Goal: Information Seeking & Learning: Check status

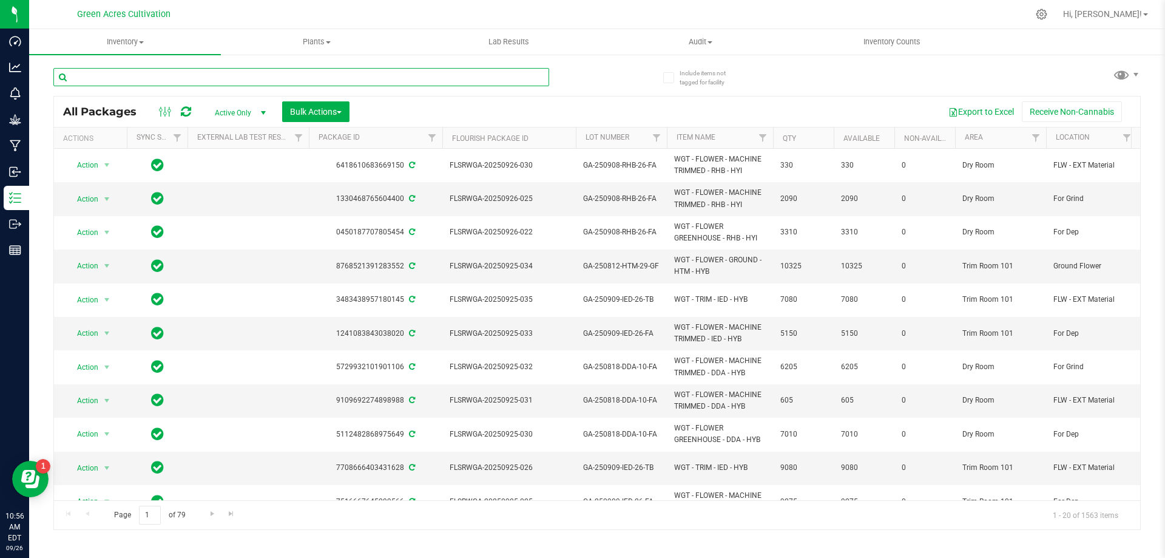
click at [469, 69] on input "text" at bounding box center [301, 77] width 496 height 18
paste input "GA-250708-PKT-26"
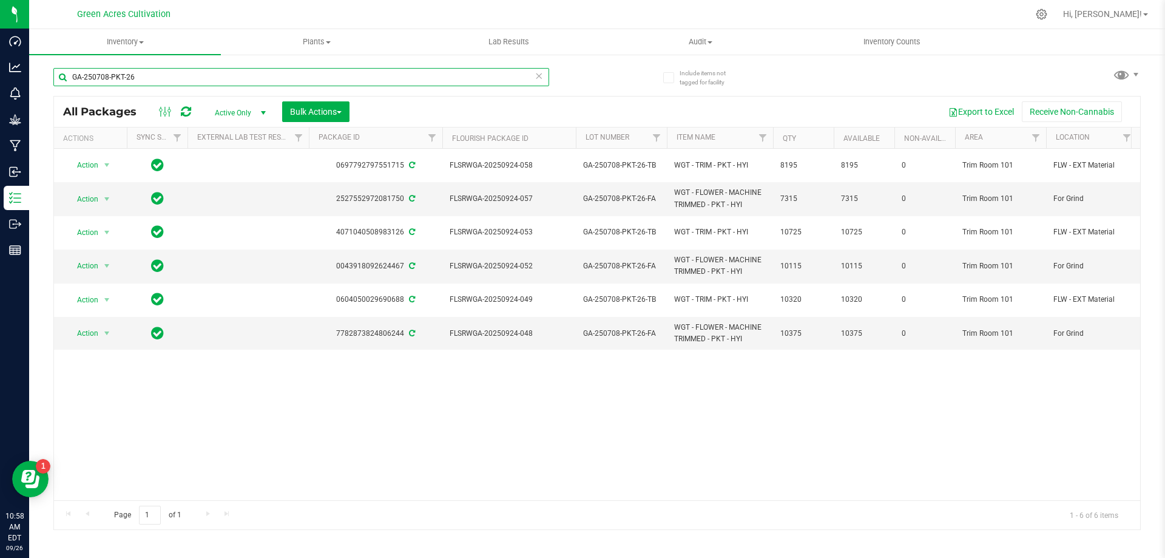
click at [371, 72] on input "GA-250708-PKT-26" at bounding box center [301, 77] width 496 height 18
paste input "-FA"
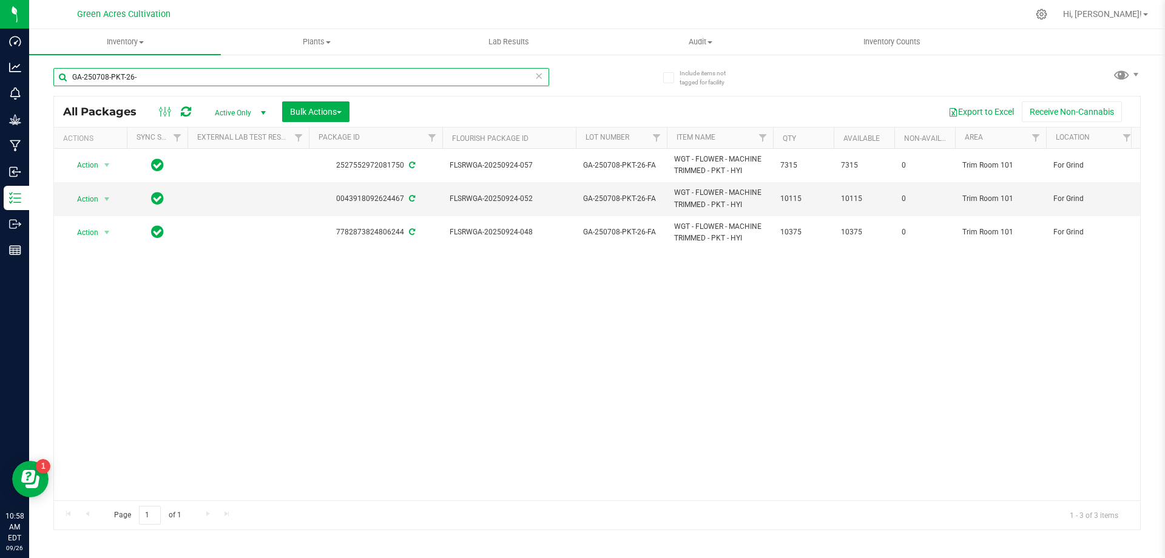
type input "GA-250708-PKT-26"
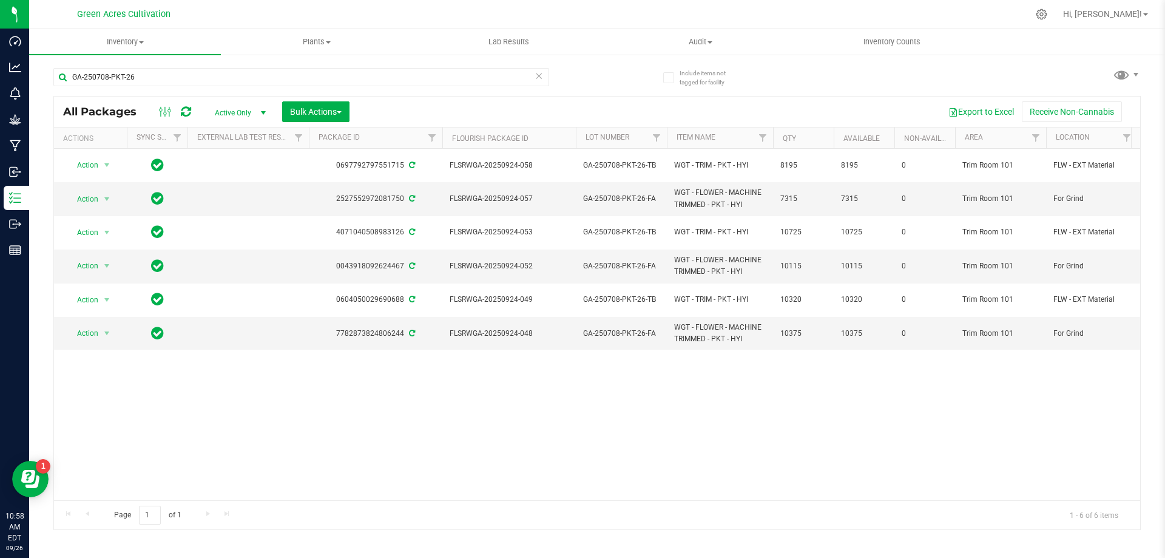
click at [242, 117] on span "Active Only" at bounding box center [238, 112] width 67 height 17
click at [222, 181] on li "All" at bounding box center [238, 186] width 66 height 18
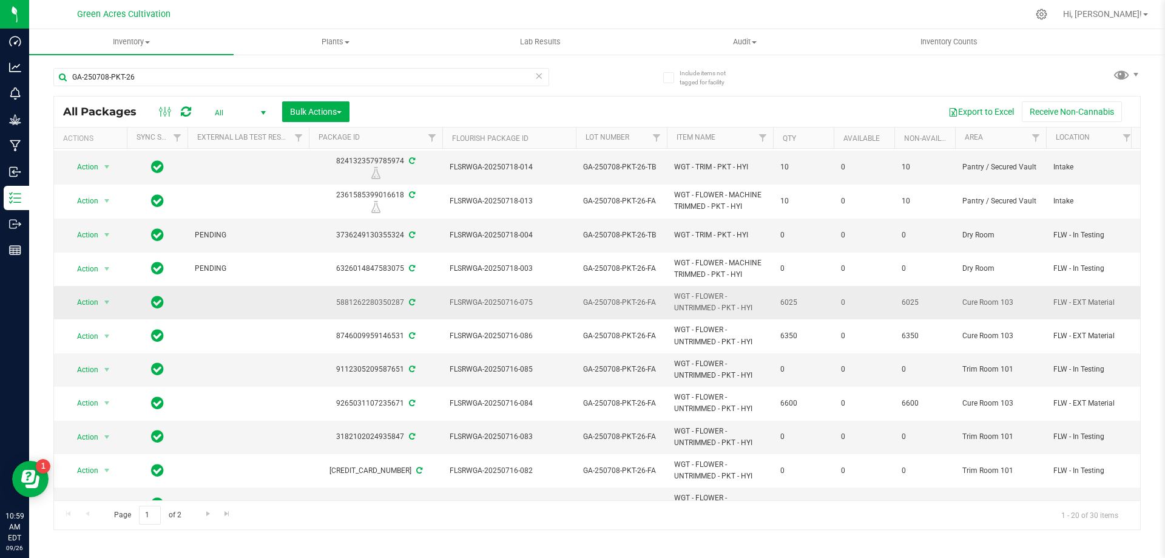
scroll to position [364, 0]
